Goal: Information Seeking & Learning: Learn about a topic

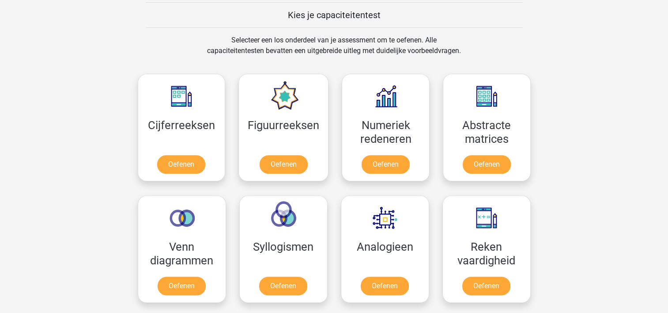
scroll to position [316, 0]
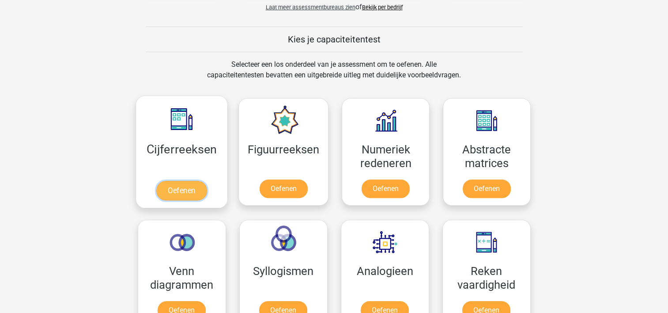
click at [176, 184] on link "Oefenen" at bounding box center [181, 190] width 50 height 19
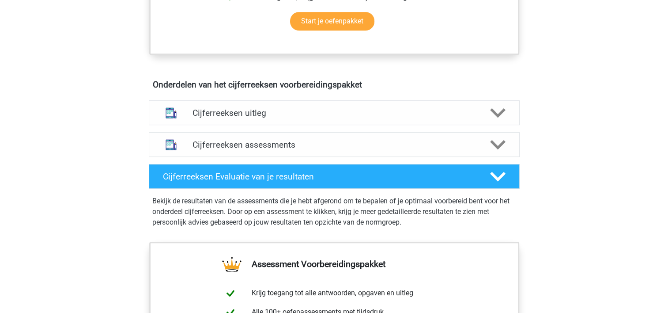
scroll to position [467, 0]
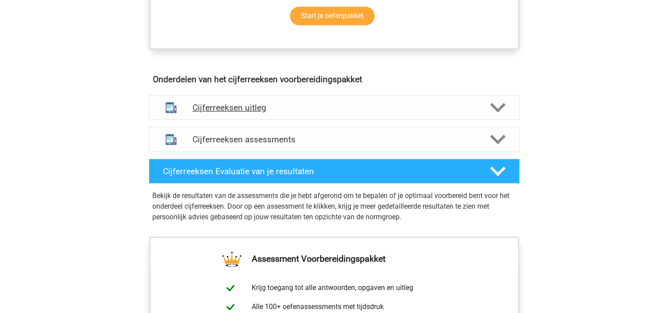
click at [502, 112] on icon at bounding box center [497, 107] width 15 height 15
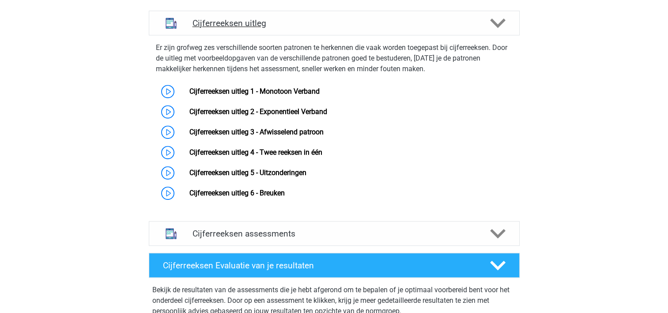
scroll to position [551, 0]
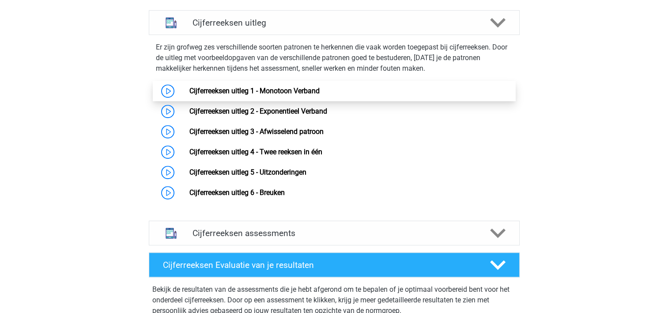
click at [225, 95] on link "Cijferreeksen uitleg 1 - Monotoon Verband" at bounding box center [255, 91] width 130 height 8
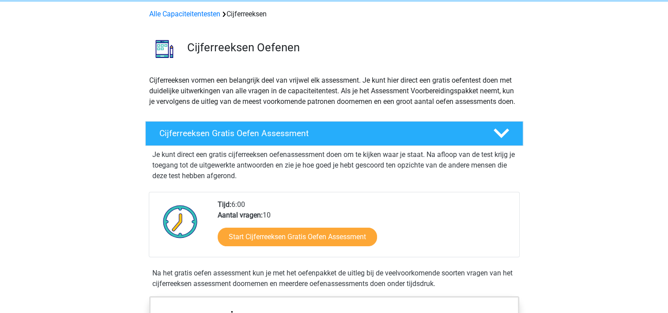
scroll to position [34, 0]
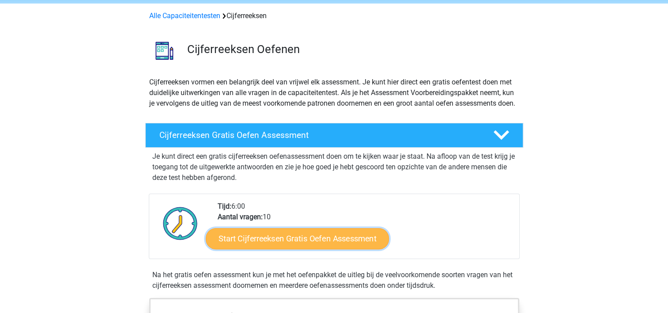
click at [305, 249] on link "Start Cijferreeksen Gratis Oefen Assessment" at bounding box center [297, 238] width 183 height 21
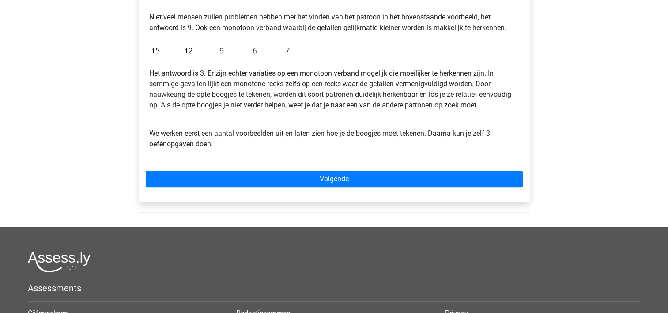
scroll to position [228, 0]
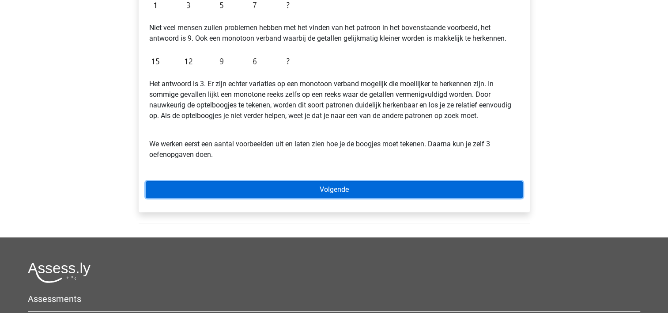
click at [310, 193] on link "Volgende" at bounding box center [334, 189] width 377 height 17
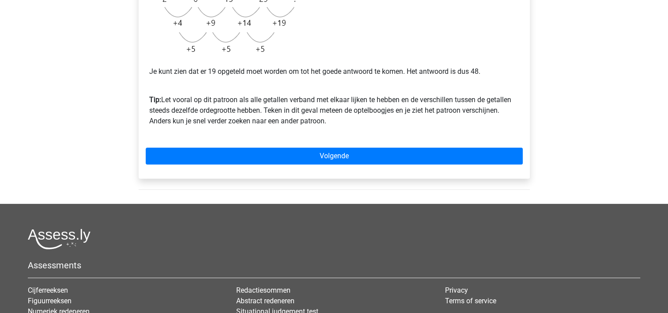
scroll to position [270, 0]
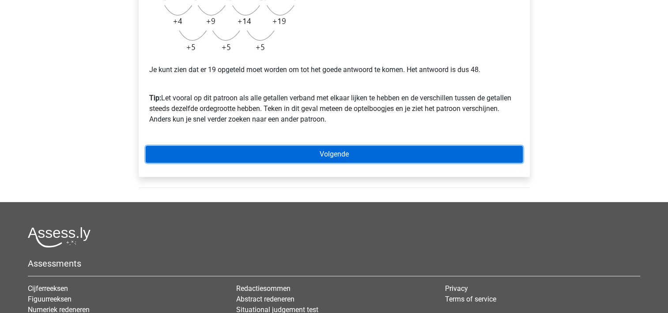
click at [341, 153] on link "Volgende" at bounding box center [334, 154] width 377 height 17
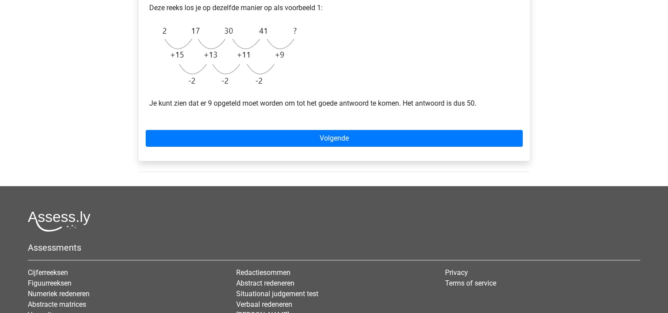
scroll to position [220, 0]
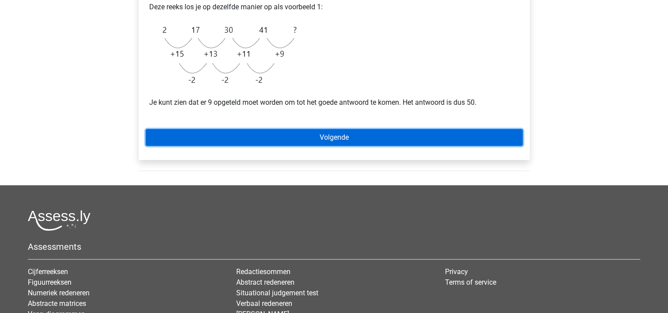
click at [338, 138] on link "Volgende" at bounding box center [334, 137] width 377 height 17
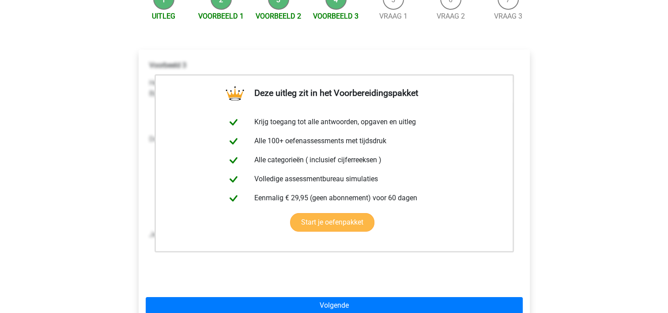
scroll to position [104, 0]
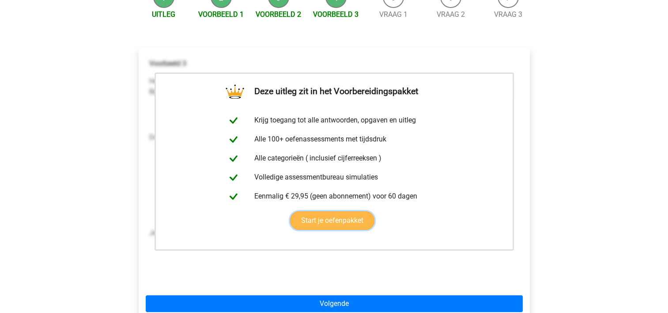
click at [342, 219] on link "Start je oefenpakket" at bounding box center [332, 220] width 84 height 19
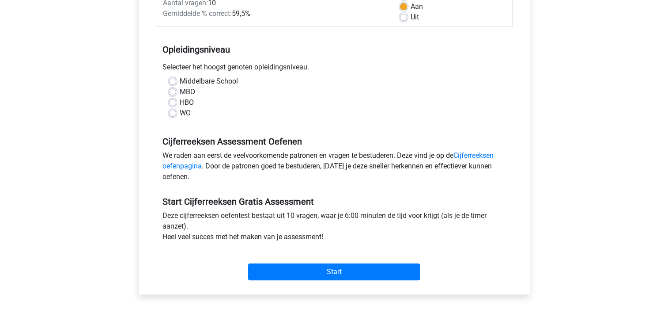
scroll to position [148, 0]
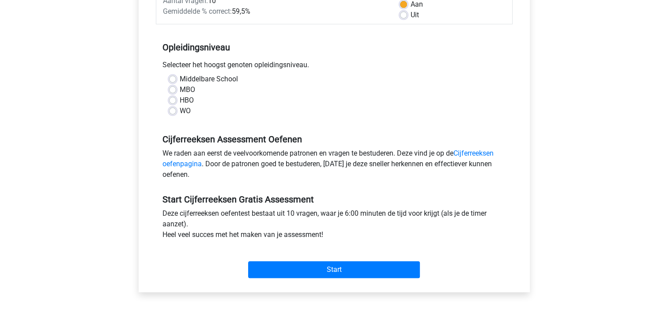
click at [180, 99] on label "HBO" at bounding box center [187, 100] width 14 height 11
click at [174, 99] on input "HBO" at bounding box center [172, 99] width 7 height 9
radio input "true"
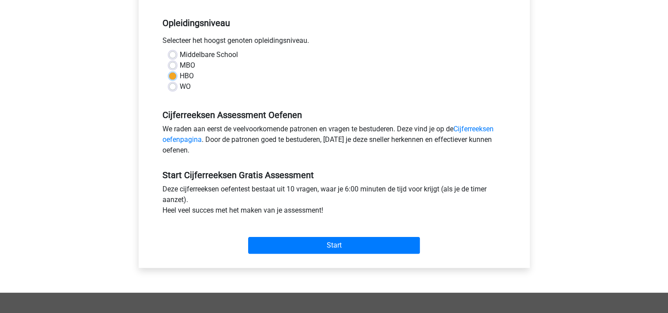
scroll to position [173, 0]
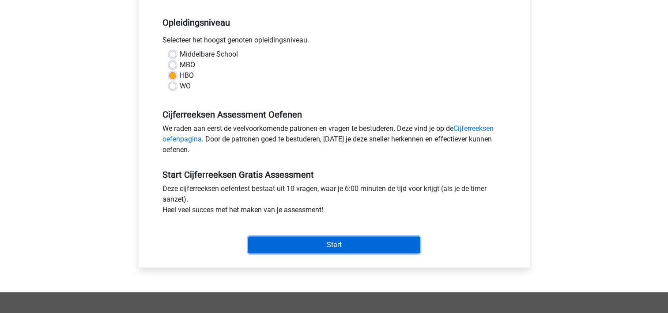
click at [332, 244] on input "Start" at bounding box center [334, 244] width 172 height 17
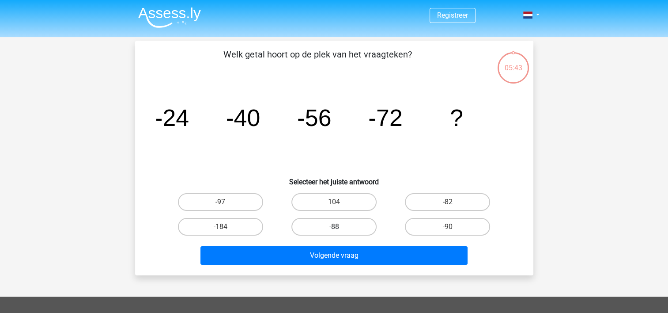
click at [341, 223] on label "-88" at bounding box center [334, 227] width 85 height 18
click at [340, 227] on input "-88" at bounding box center [337, 230] width 6 height 6
radio input "true"
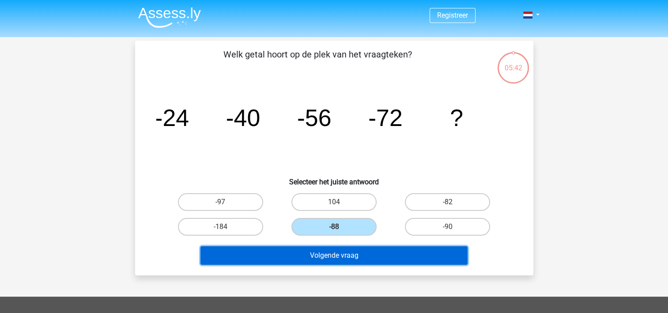
click at [341, 255] on button "Volgende vraag" at bounding box center [334, 255] width 267 height 19
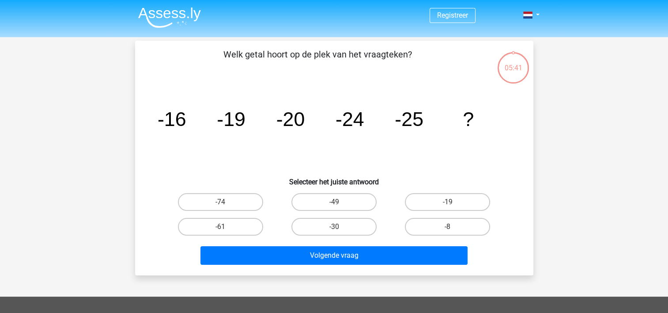
scroll to position [41, 0]
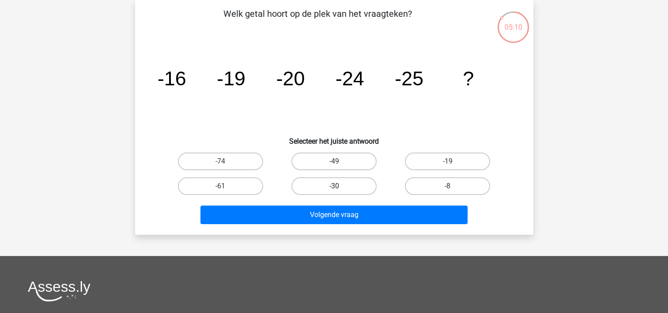
click at [353, 186] on label "-30" at bounding box center [334, 186] width 85 height 18
click at [340, 186] on input "-30" at bounding box center [337, 189] width 6 height 6
radio input "true"
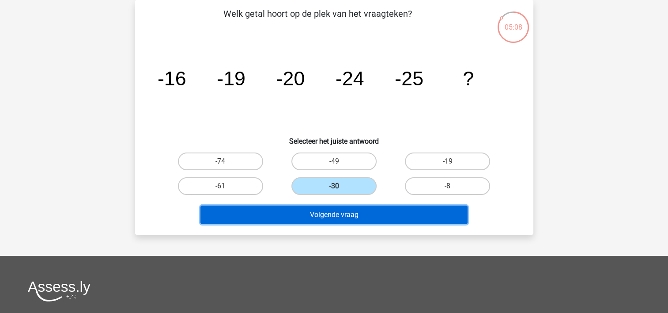
click at [349, 220] on button "Volgende vraag" at bounding box center [334, 214] width 267 height 19
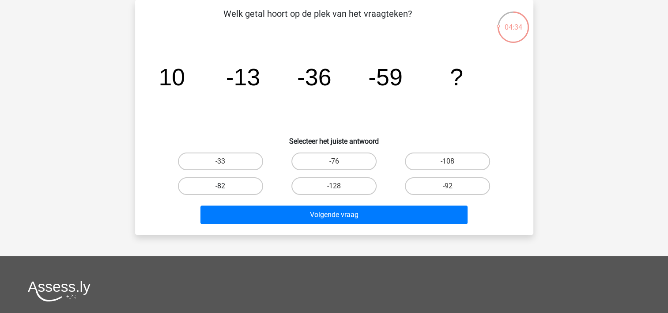
click at [227, 182] on label "-82" at bounding box center [220, 186] width 85 height 18
click at [226, 186] on input "-82" at bounding box center [223, 189] width 6 height 6
radio input "true"
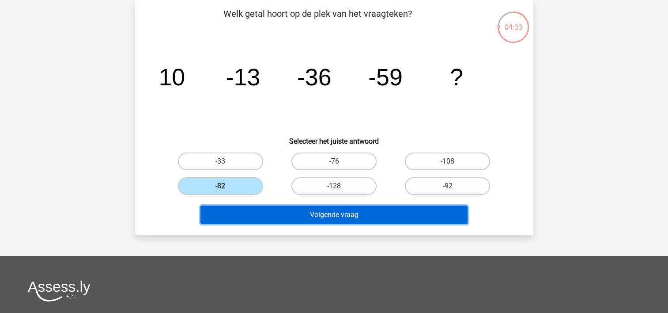
click at [314, 215] on button "Volgende vraag" at bounding box center [334, 214] width 267 height 19
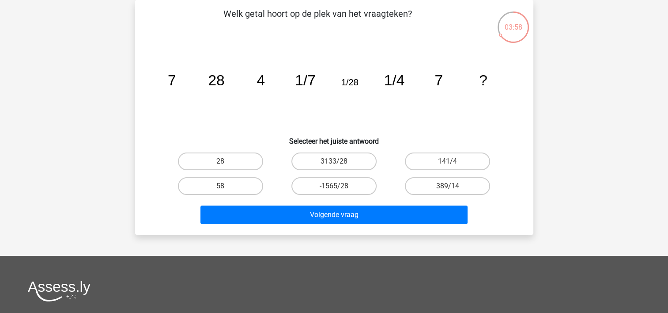
click at [266, 83] on icon "image/svg+xml 7 28 4 1/7 1/28 1/4 7 ?" at bounding box center [334, 85] width 356 height 89
click at [227, 161] on label "28" at bounding box center [220, 161] width 85 height 18
click at [226, 161] on input "28" at bounding box center [223, 164] width 6 height 6
radio input "true"
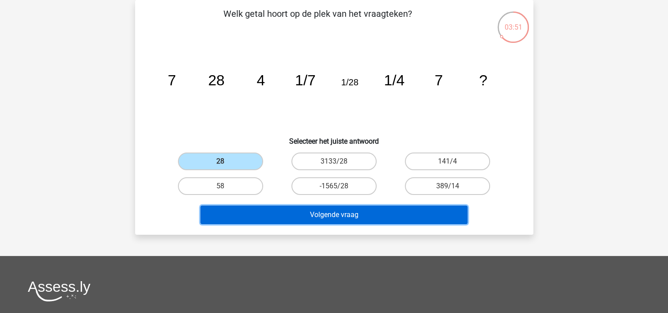
click at [334, 209] on button "Volgende vraag" at bounding box center [334, 214] width 267 height 19
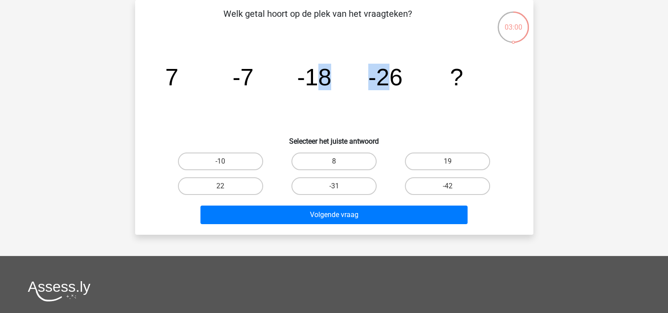
drag, startPoint x: 323, startPoint y: 72, endPoint x: 383, endPoint y: 83, distance: 61.4
click at [383, 83] on g "7 -7 -18 -26 ?" at bounding box center [314, 77] width 298 height 27
click at [336, 161] on input "8" at bounding box center [337, 164] width 6 height 6
radio input "true"
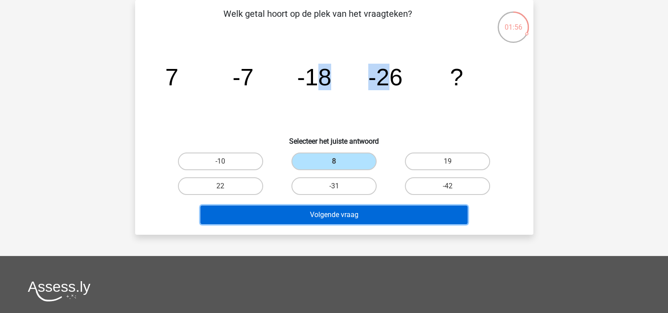
click at [336, 209] on button "Volgende vraag" at bounding box center [334, 214] width 267 height 19
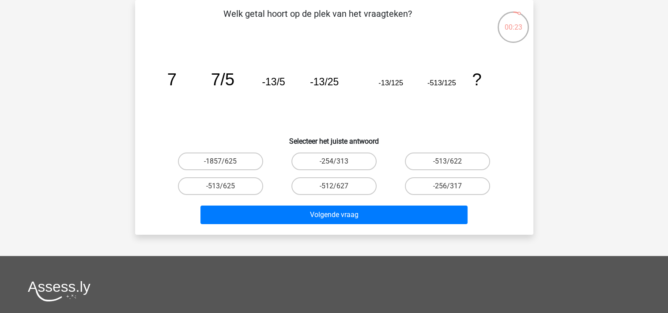
click at [223, 190] on input "-513/625" at bounding box center [223, 189] width 6 height 6
radio input "true"
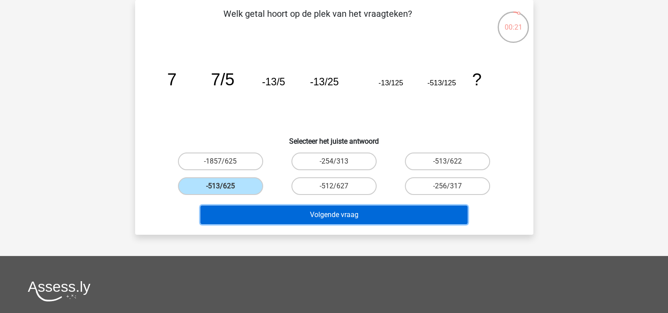
click at [349, 211] on button "Volgende vraag" at bounding box center [334, 214] width 267 height 19
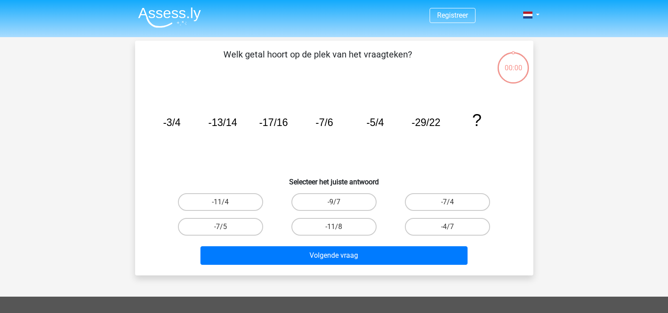
scroll to position [41, 0]
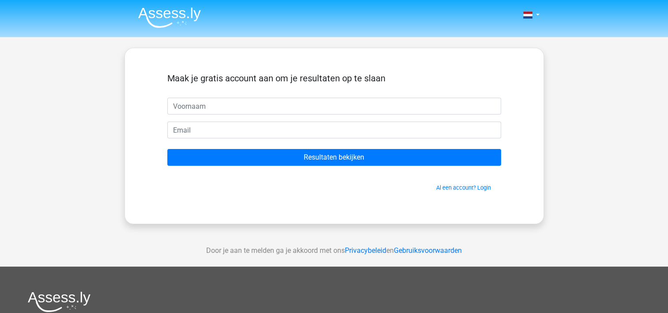
click at [213, 103] on input "text" at bounding box center [334, 106] width 334 height 17
click at [203, 105] on input "text" at bounding box center [334, 106] width 334 height 17
type input "stev"
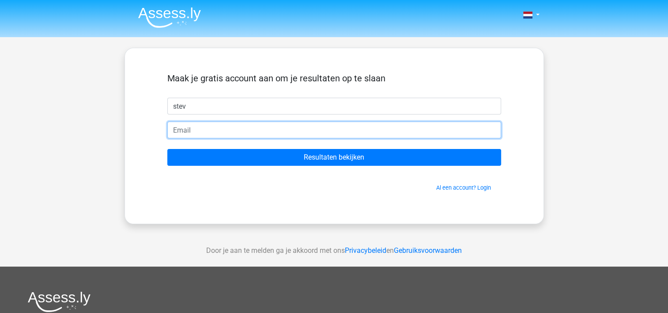
click at [198, 133] on input "email" at bounding box center [334, 129] width 334 height 17
type input "[EMAIL_ADDRESS][DOMAIN_NAME]"
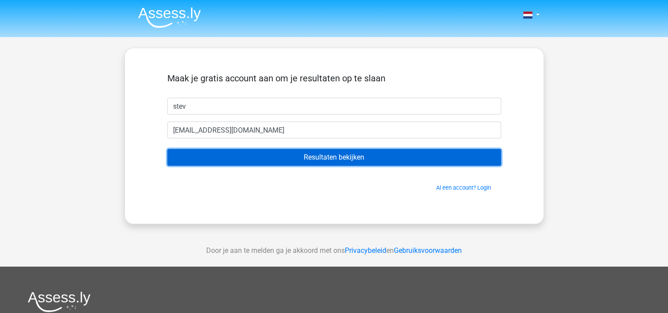
click at [316, 156] on input "Resultaten bekijken" at bounding box center [334, 157] width 334 height 17
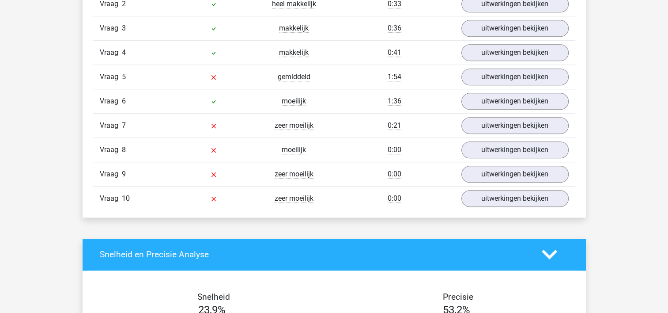
scroll to position [795, 0]
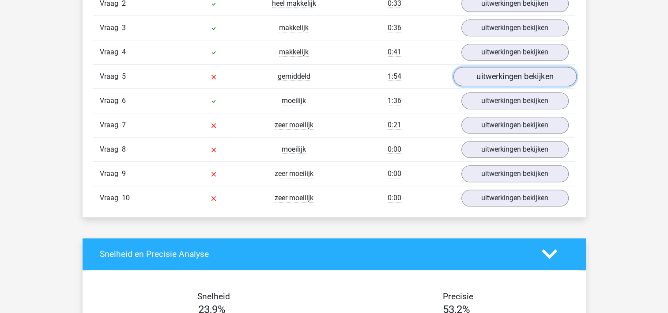
click at [507, 73] on link "uitwerkingen bekijken" at bounding box center [514, 76] width 123 height 19
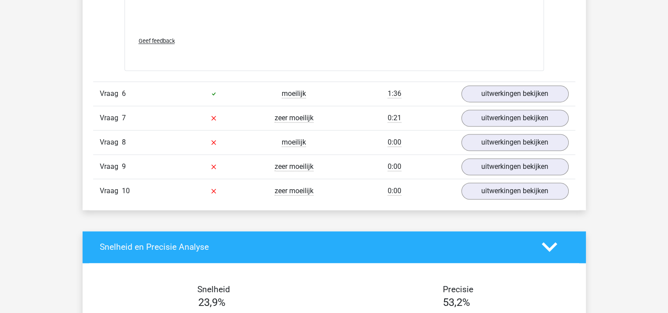
scroll to position [1414, 0]
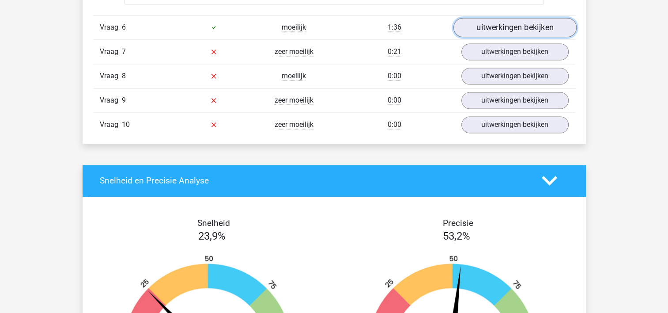
click at [504, 25] on link "uitwerkingen bekijken" at bounding box center [514, 27] width 123 height 19
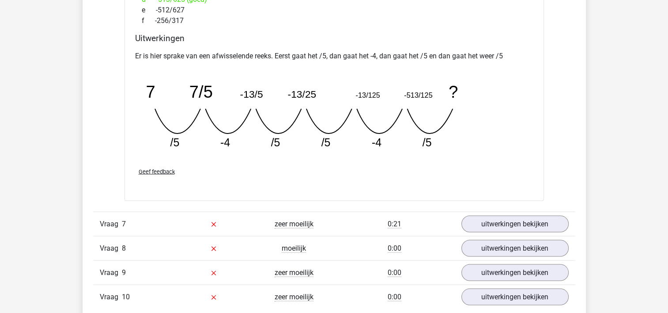
scroll to position [1723, 0]
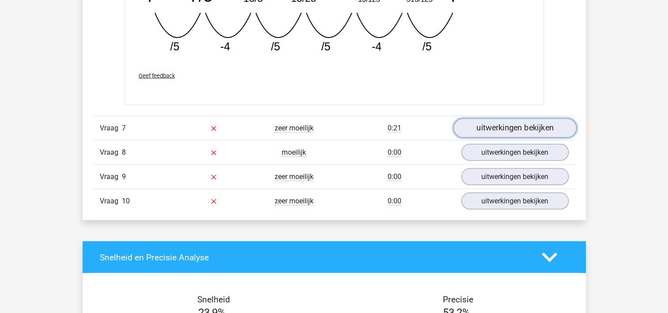
click at [523, 124] on link "uitwerkingen bekijken" at bounding box center [514, 127] width 123 height 19
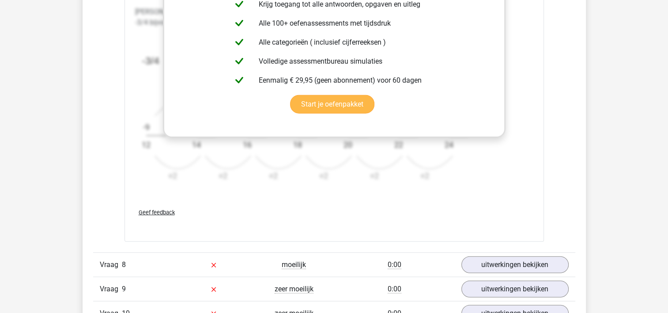
scroll to position [2209, 0]
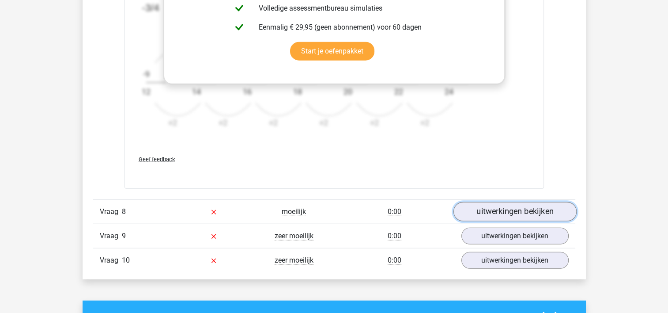
click at [520, 210] on link "uitwerkingen bekijken" at bounding box center [514, 211] width 123 height 19
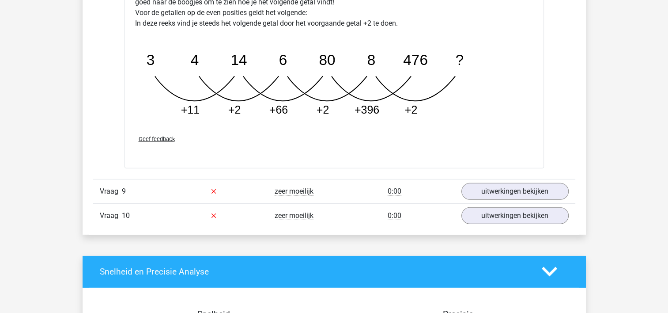
scroll to position [2695, 0]
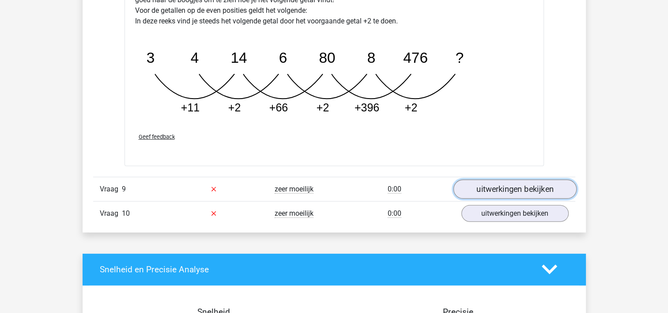
click at [485, 188] on link "uitwerkingen bekijken" at bounding box center [514, 188] width 123 height 19
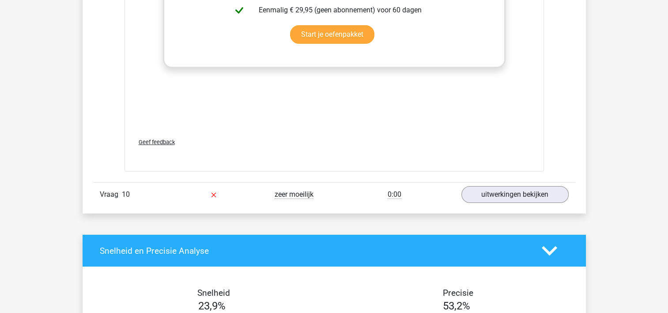
scroll to position [3261, 0]
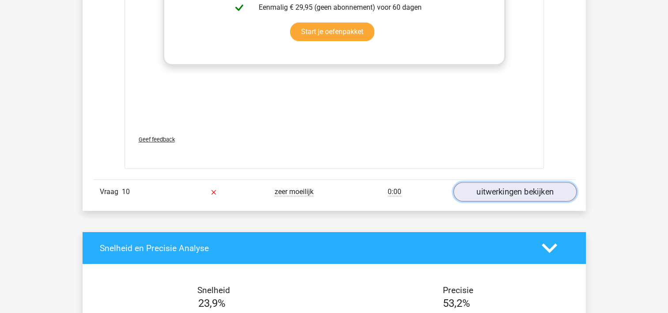
click at [509, 184] on link "uitwerkingen bekijken" at bounding box center [514, 191] width 123 height 19
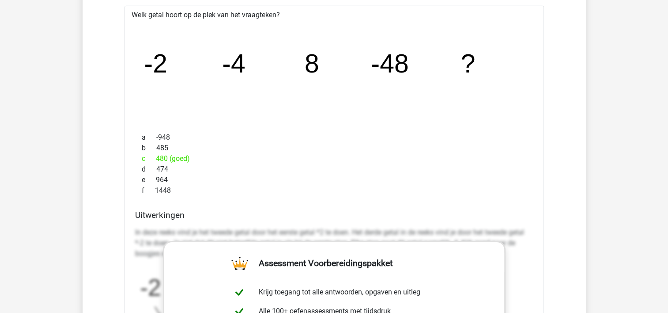
scroll to position [2898, 0]
